Goal: Check status: Check status

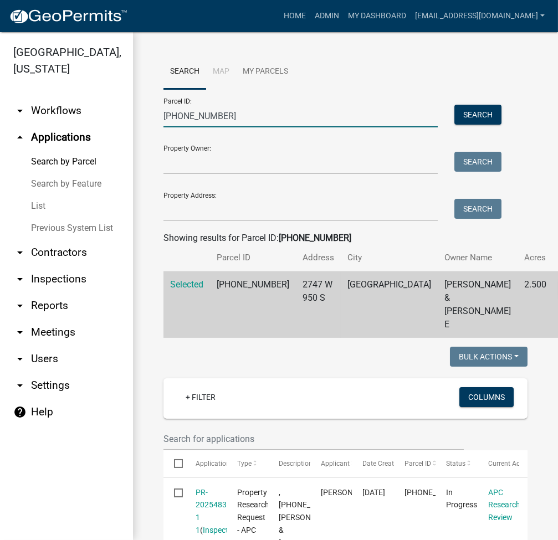
click at [211, 120] on input "035-019-003" at bounding box center [300, 116] width 274 height 23
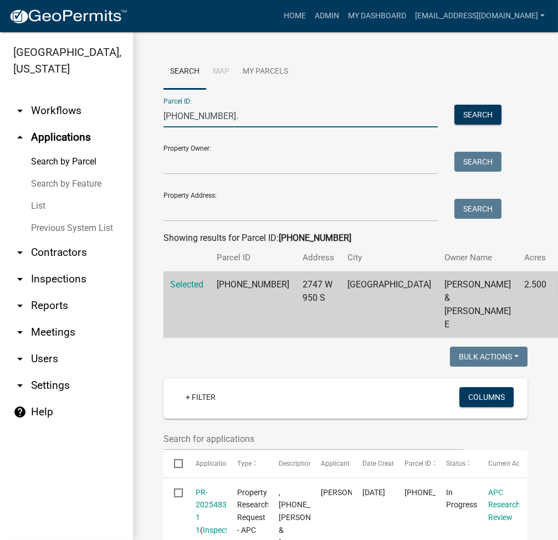
type input "019-085-003.aa"
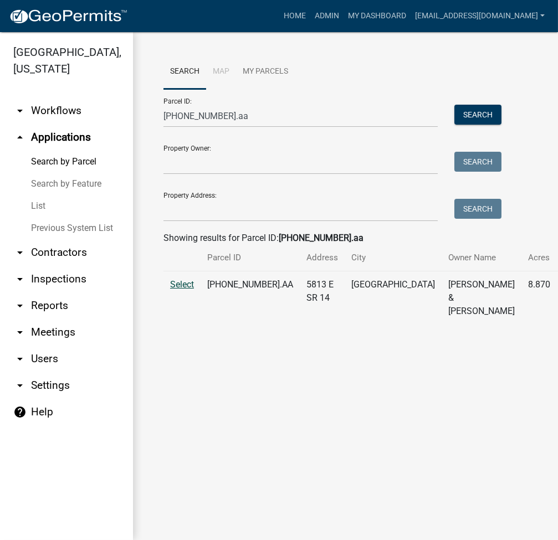
click at [184, 290] on span "Select" at bounding box center [182, 284] width 24 height 11
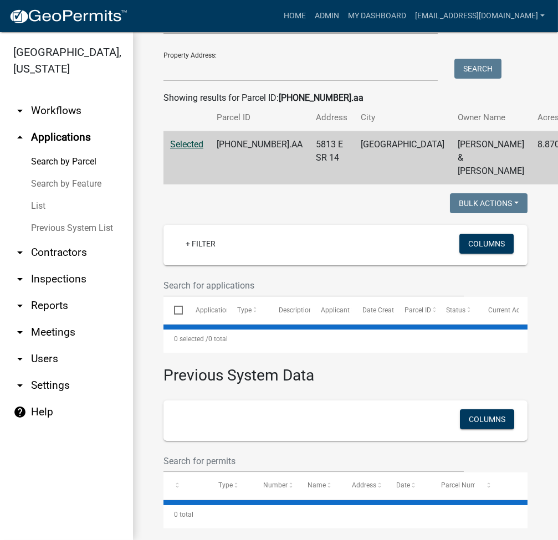
scroll to position [176, 0]
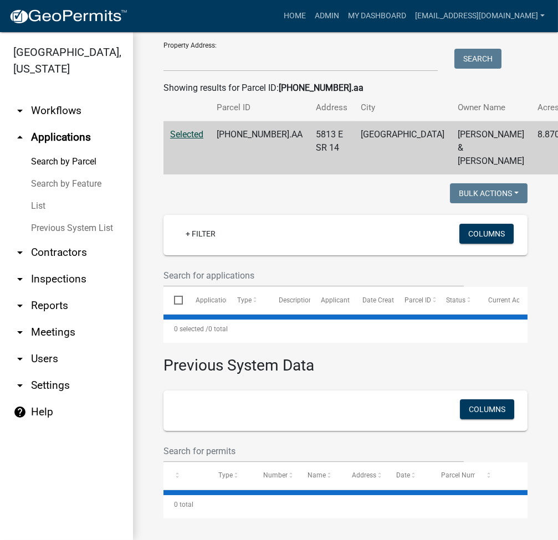
select select "3: 100"
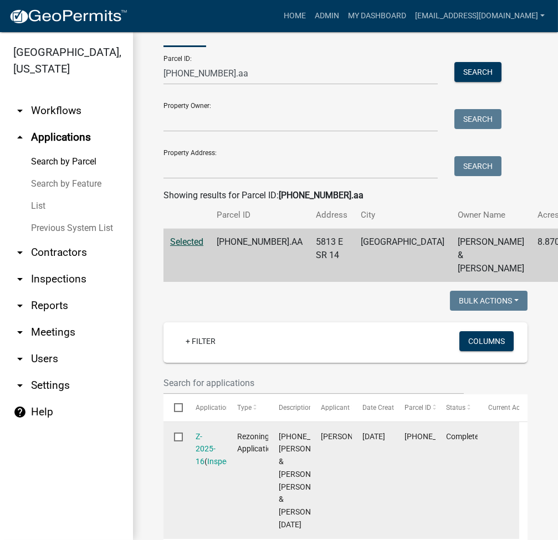
scroll to position [0, 0]
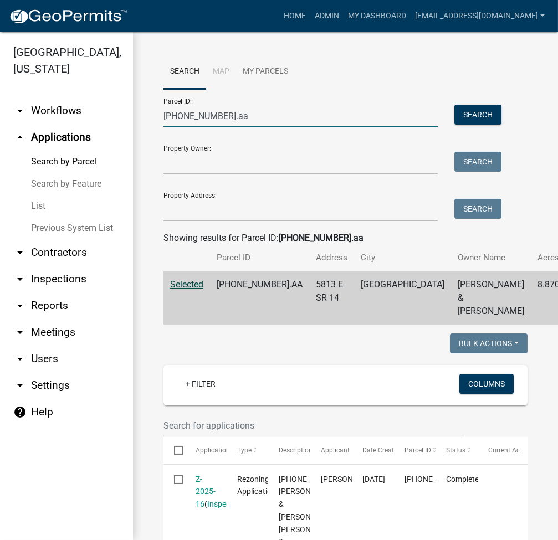
click at [260, 112] on input "019-085-003.aa" at bounding box center [300, 116] width 274 height 23
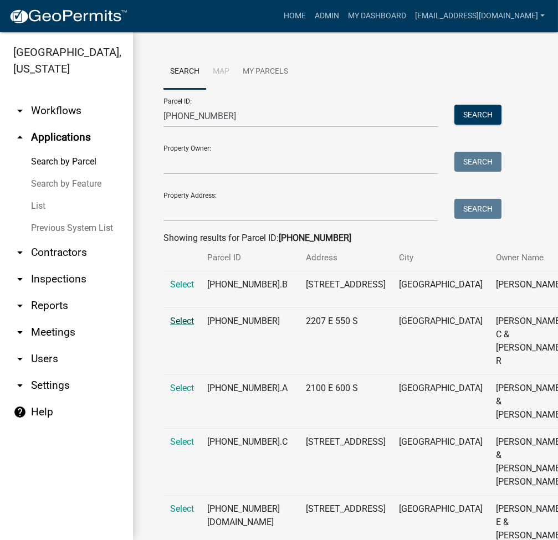
click at [176, 326] on span "Select" at bounding box center [182, 321] width 24 height 11
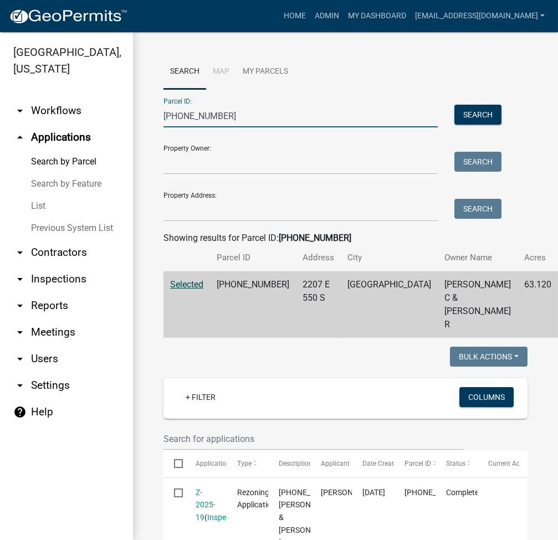
click at [230, 112] on input "017-027-001" at bounding box center [300, 116] width 274 height 23
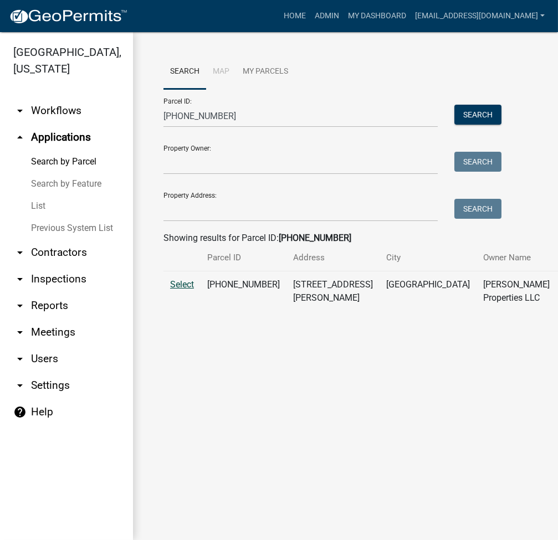
click at [189, 290] on span "Select" at bounding box center [182, 284] width 24 height 11
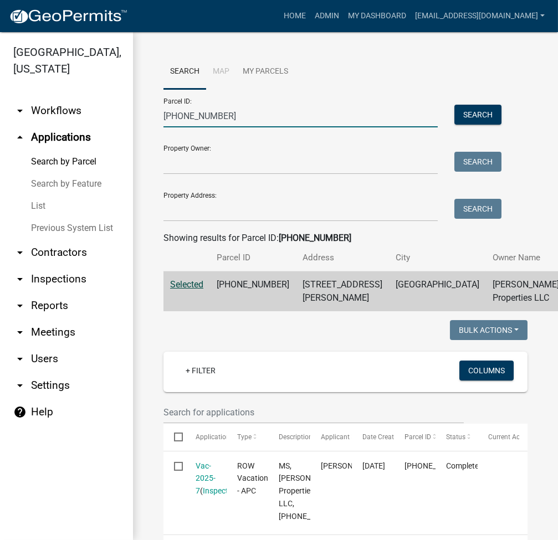
click at [174, 110] on input "021-124-072" at bounding box center [300, 116] width 274 height 23
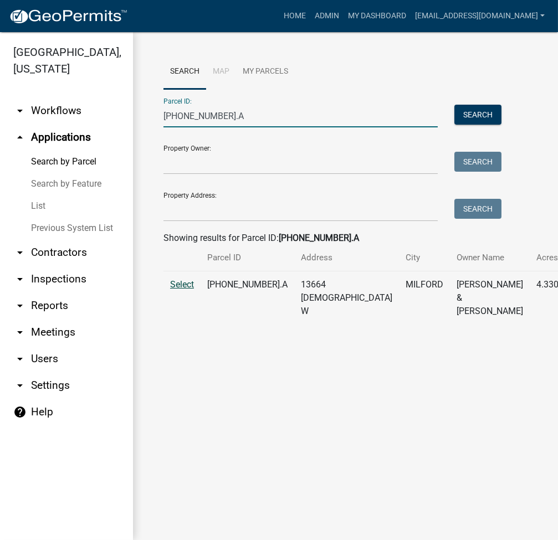
type input "[PHONE_NUMBER].A"
click at [176, 290] on span "Select" at bounding box center [182, 284] width 24 height 11
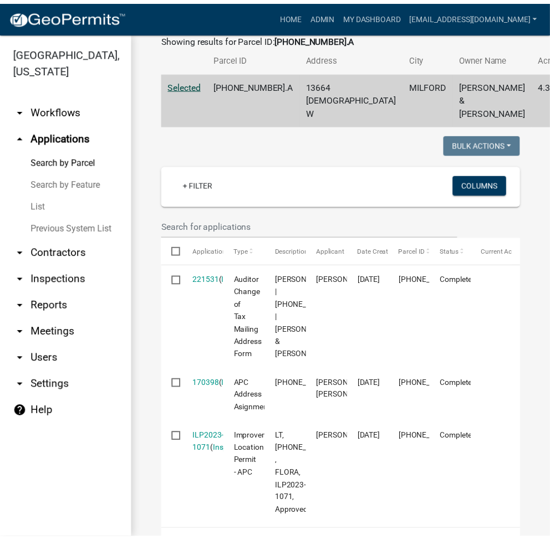
scroll to position [295, 0]
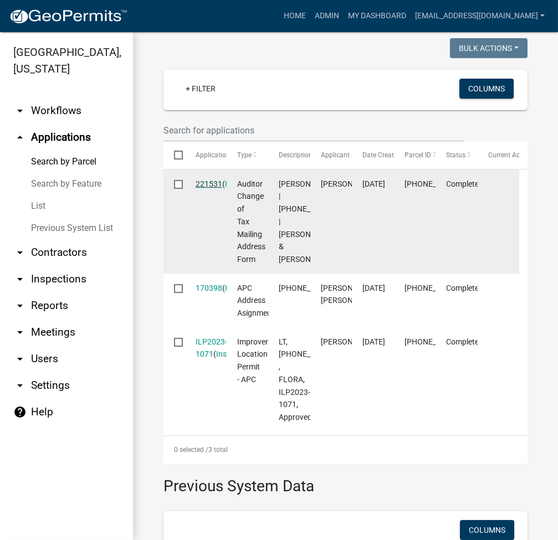
click at [204, 188] on link "221531" at bounding box center [209, 184] width 27 height 9
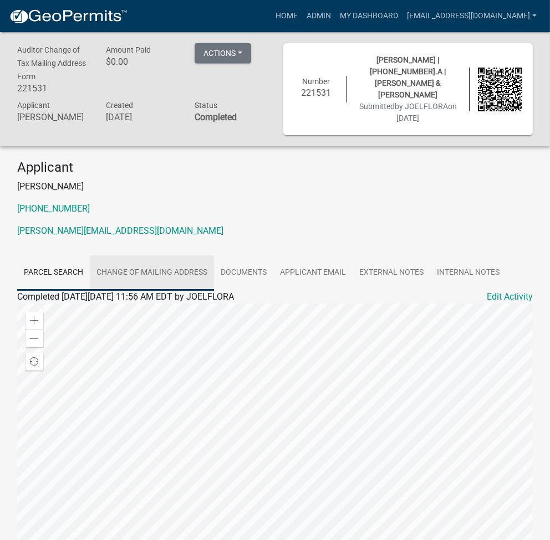
click at [176, 265] on link "Change of Mailing Address" at bounding box center [152, 272] width 124 height 35
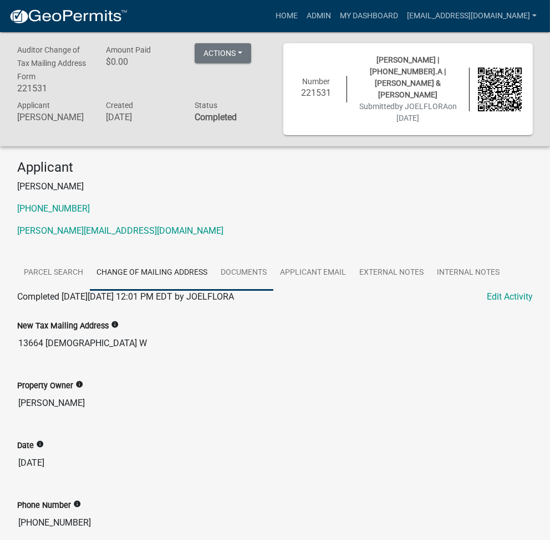
click at [249, 255] on link "Documents" at bounding box center [243, 272] width 59 height 35
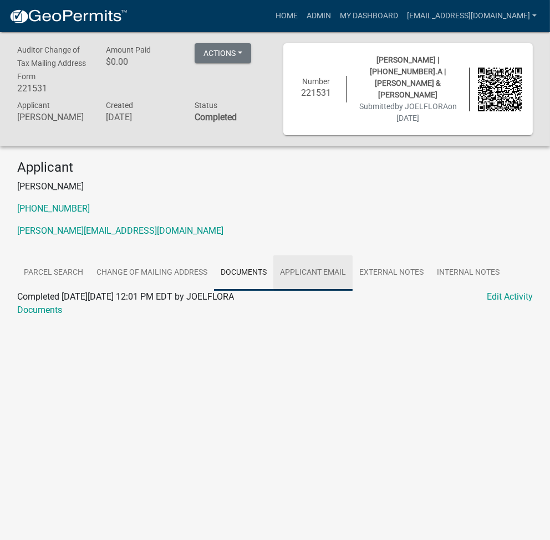
click at [321, 267] on link "Applicant Email" at bounding box center [312, 272] width 79 height 35
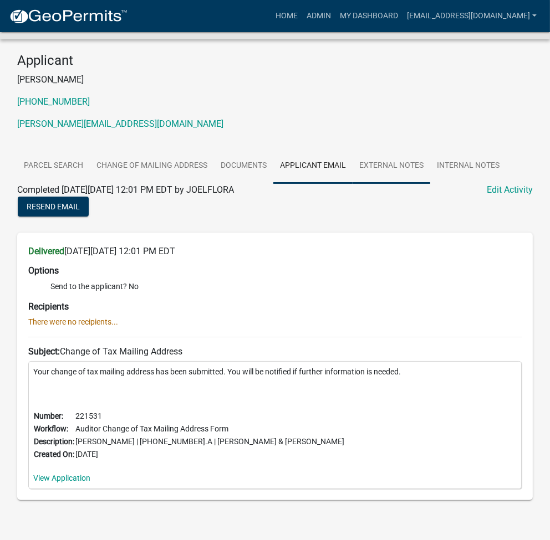
scroll to position [117, 0]
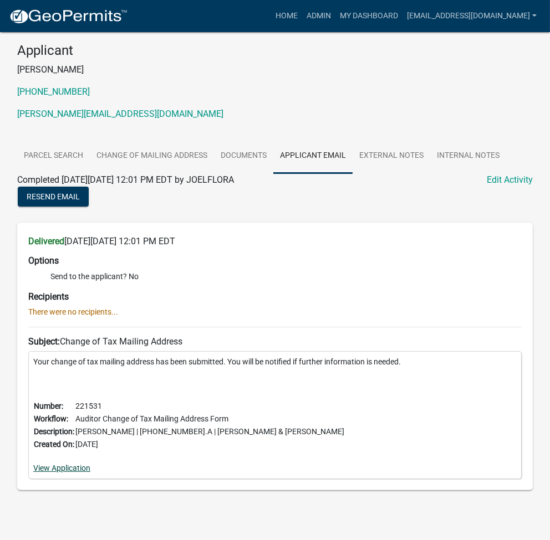
click at [58, 464] on link "View Application" at bounding box center [61, 468] width 57 height 9
click at [335, 21] on link "Admin" at bounding box center [318, 16] width 33 height 21
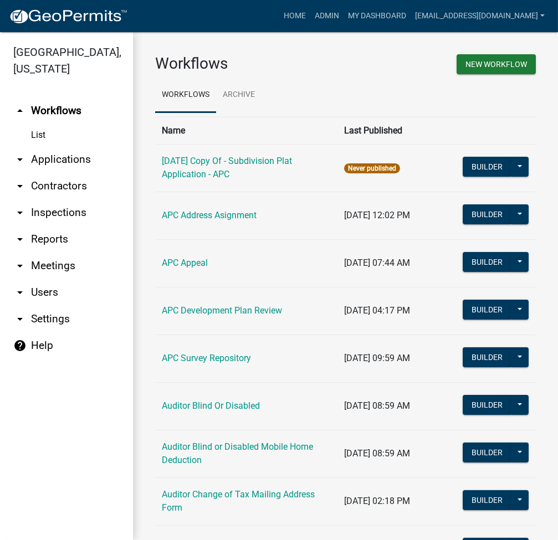
click at [78, 158] on link "arrow_drop_down Applications" at bounding box center [66, 159] width 133 height 27
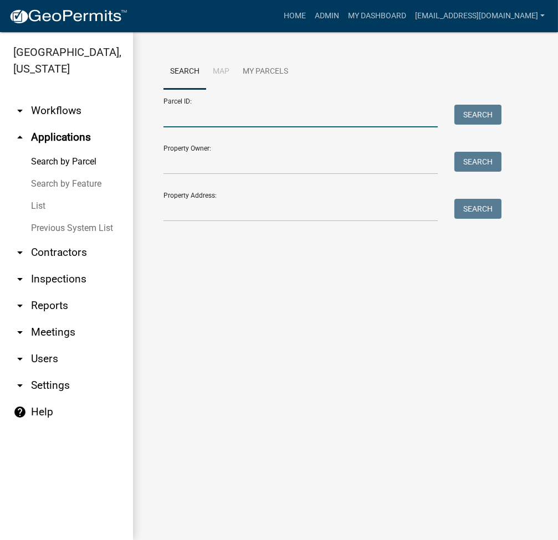
click at [247, 114] on input "Parcel ID:" at bounding box center [300, 116] width 274 height 23
type input "[PHONE_NUMBER].A"
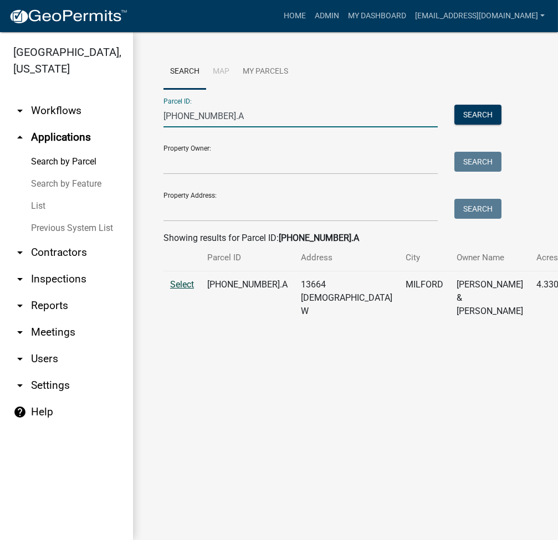
click at [184, 290] on span "Select" at bounding box center [182, 284] width 24 height 11
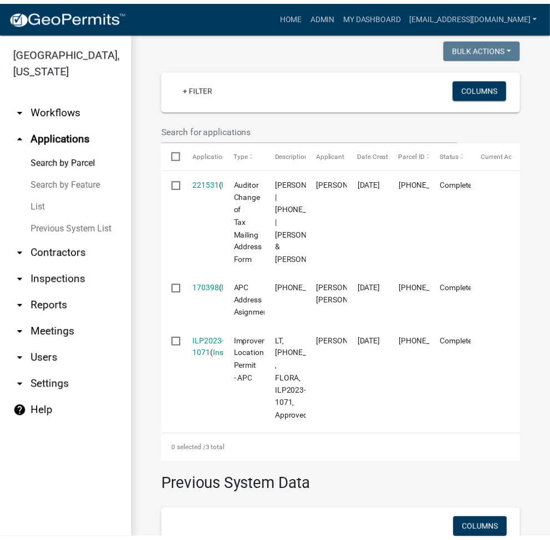
scroll to position [443, 0]
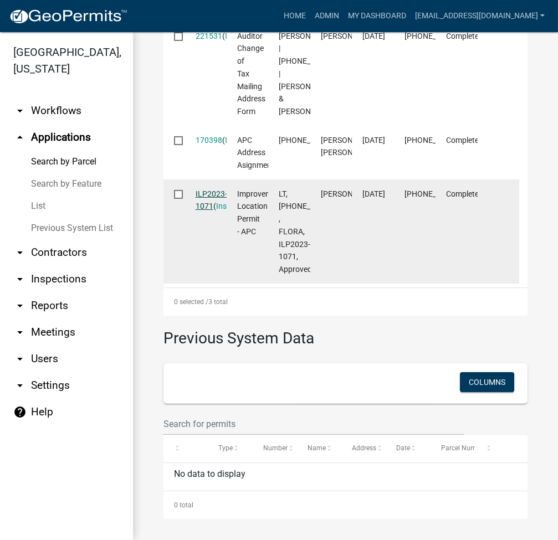
click at [215, 211] on link "ILP2023-1071" at bounding box center [212, 200] width 32 height 22
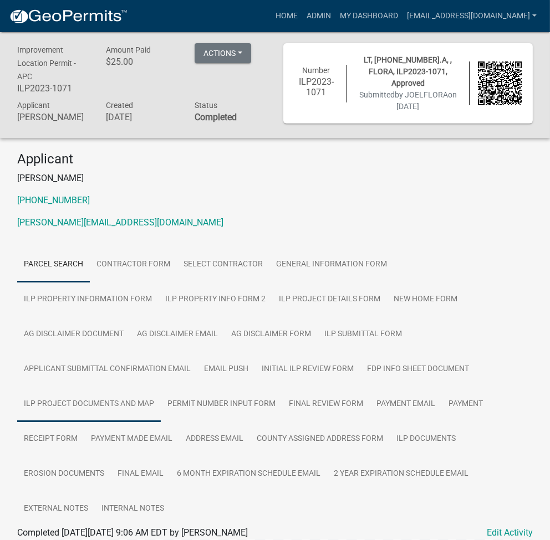
click at [161, 387] on link "ILP Project Documents and Map" at bounding box center [88, 404] width 143 height 35
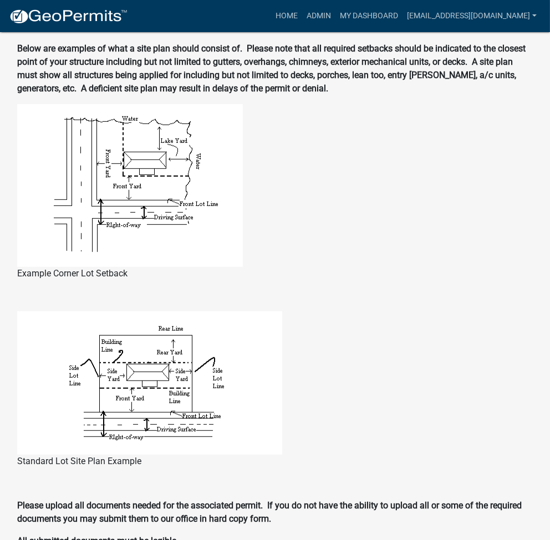
scroll to position [1034, 0]
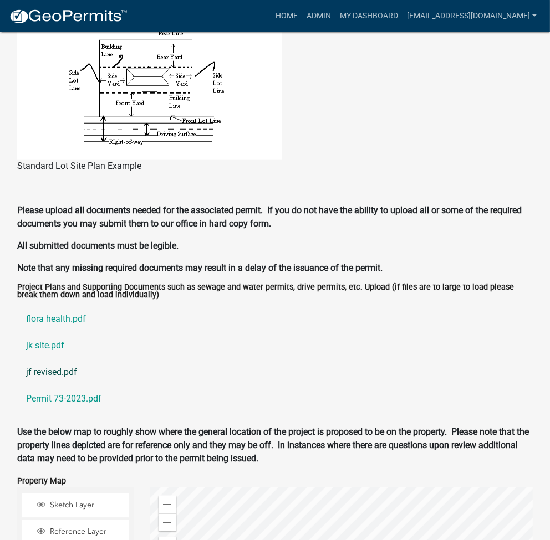
click at [55, 359] on link "jf revised.pdf" at bounding box center [274, 372] width 515 height 27
click at [48, 332] on link "jk site.pdf" at bounding box center [274, 345] width 515 height 27
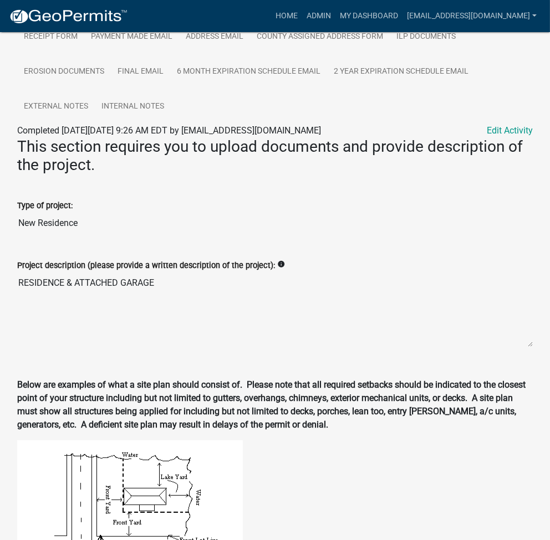
scroll to position [0, 0]
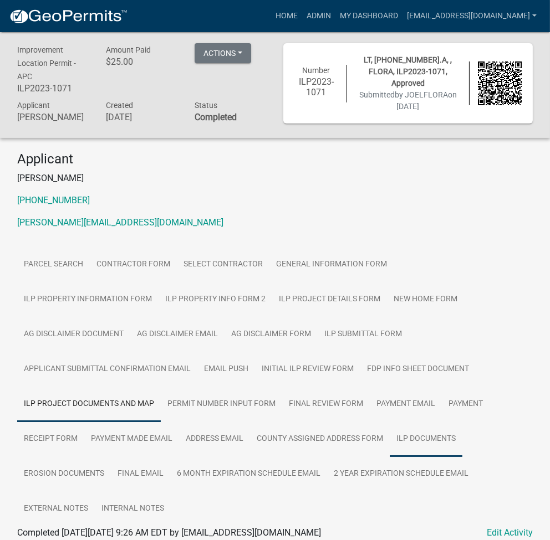
click at [389, 442] on link "ILP Documents" at bounding box center [425, 439] width 73 height 35
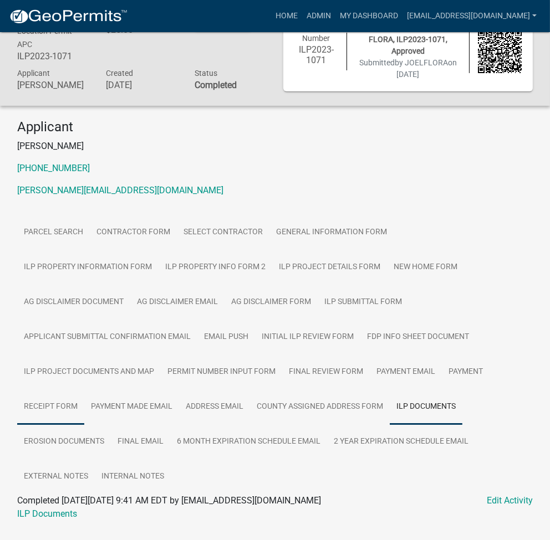
scroll to position [34, 0]
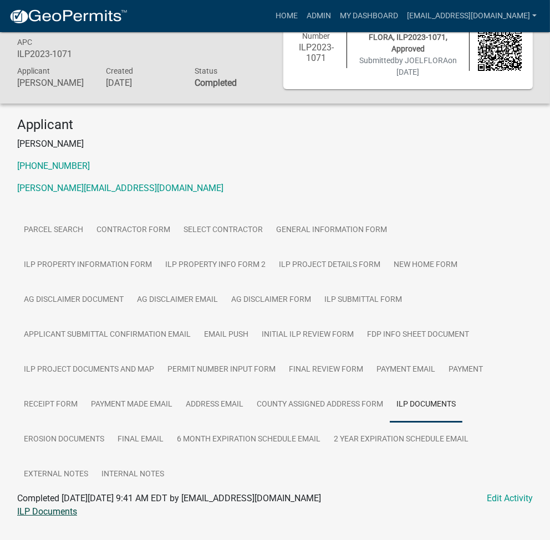
click at [46, 506] on link "ILP Documents" at bounding box center [47, 511] width 60 height 11
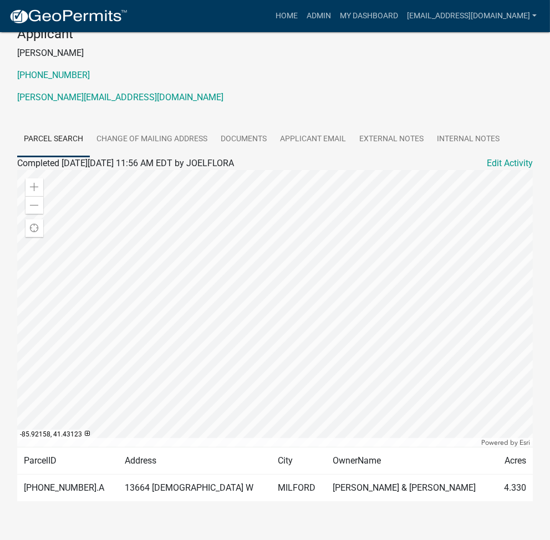
scroll to position [141, 0]
